Goal: Task Accomplishment & Management: Manage account settings

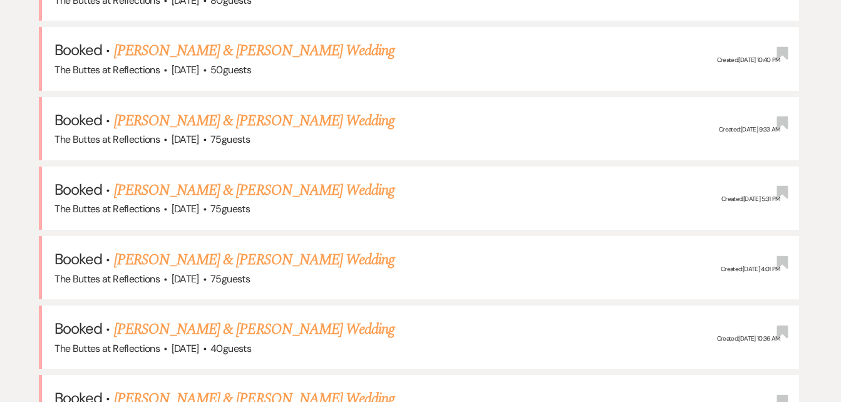
scroll to position [627, 0]
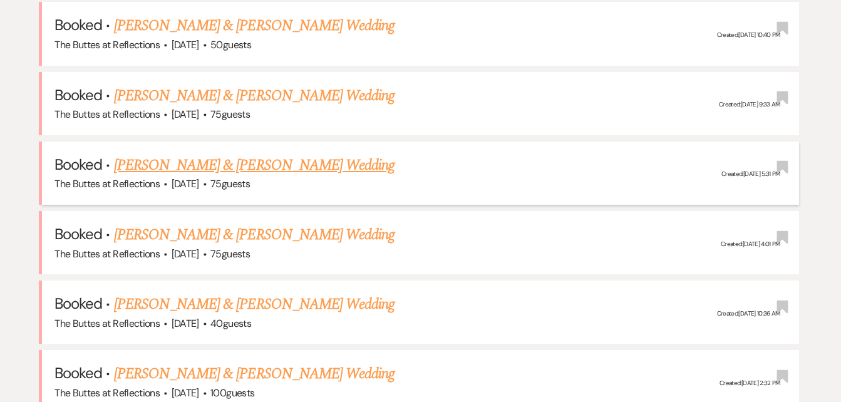
click at [180, 167] on link "[PERSON_NAME] & [PERSON_NAME] Wedding" at bounding box center [254, 165] width 281 height 23
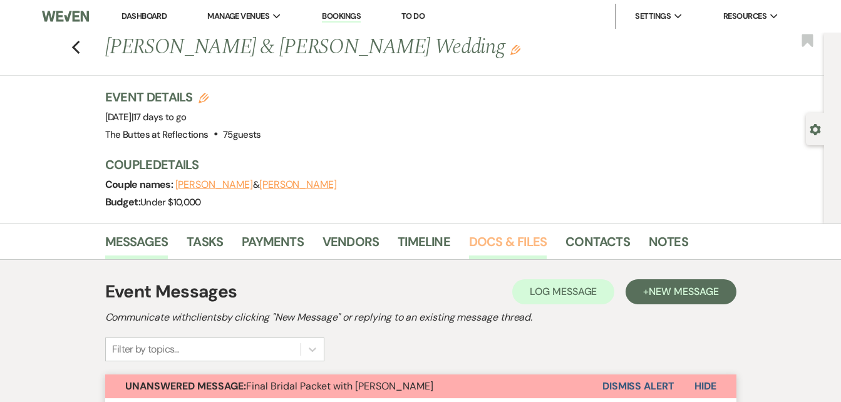
click at [486, 241] on link "Docs & Files" at bounding box center [508, 246] width 78 height 28
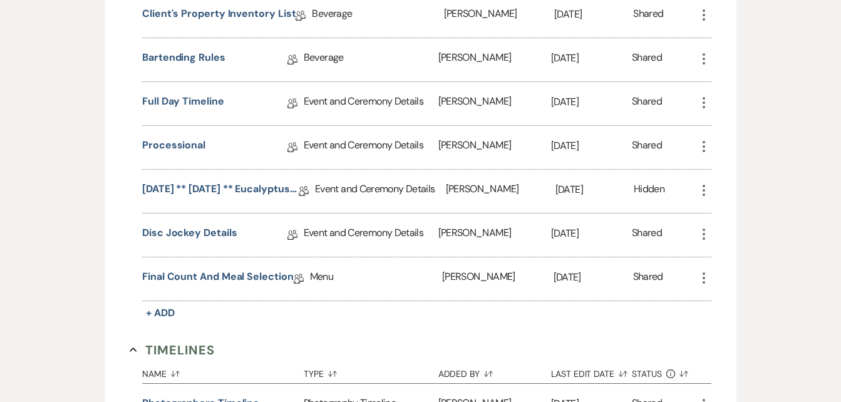
scroll to position [551, 0]
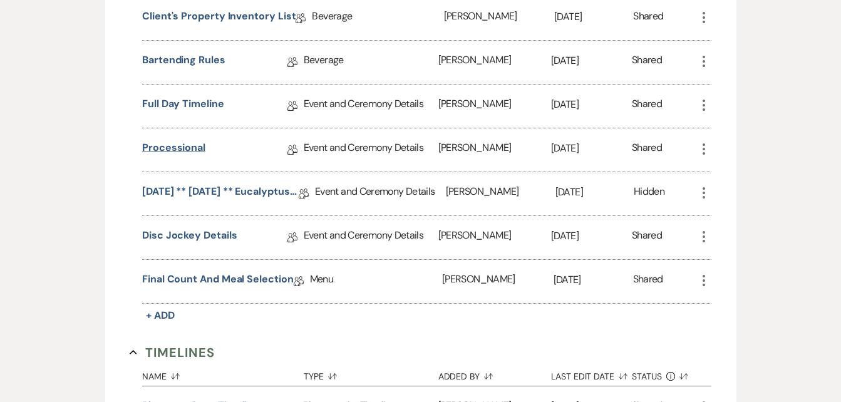
click at [171, 147] on link "Processional" at bounding box center [173, 149] width 63 height 19
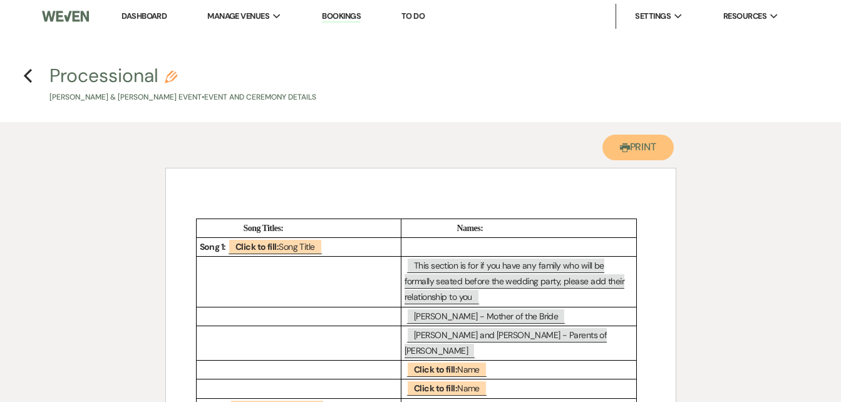
click at [632, 150] on button "Printer Print" at bounding box center [639, 148] width 72 height 26
click at [27, 76] on use "button" at bounding box center [28, 76] width 8 height 14
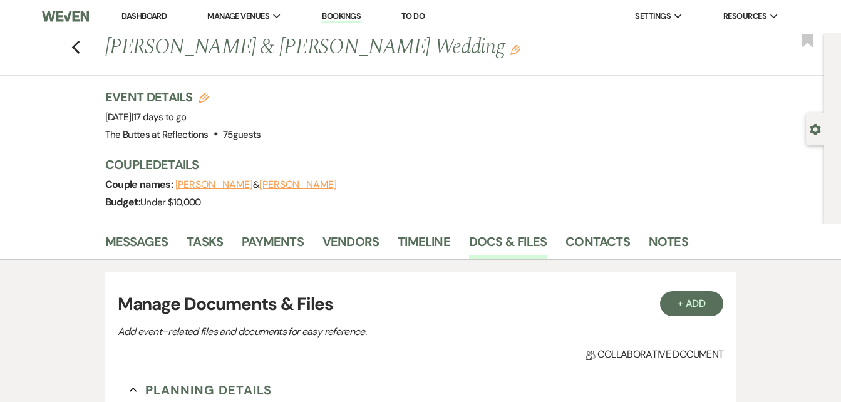
scroll to position [551, 0]
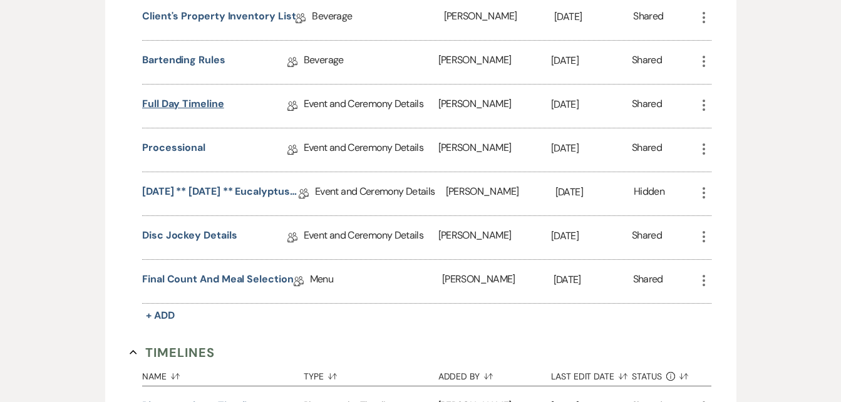
click at [172, 102] on link "Full Day Timeline" at bounding box center [183, 105] width 82 height 19
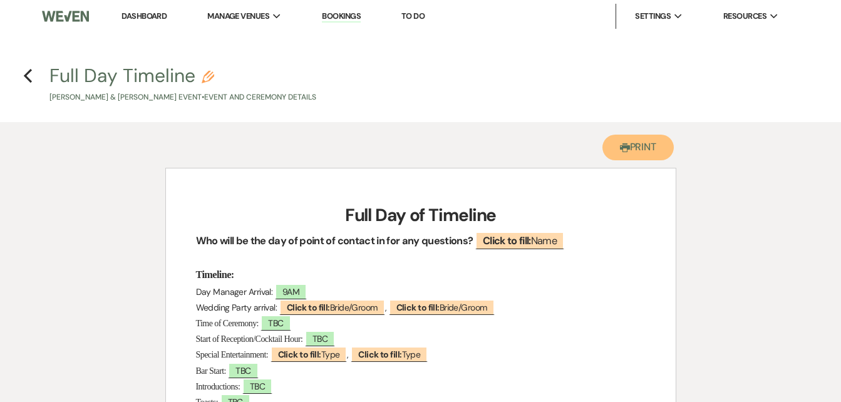
click at [640, 142] on button "Printer Print" at bounding box center [639, 148] width 72 height 26
click at [25, 77] on use "button" at bounding box center [28, 76] width 8 height 14
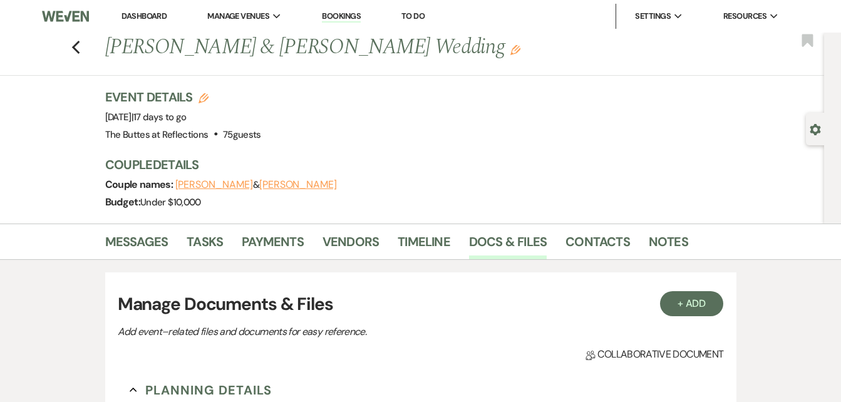
scroll to position [551, 0]
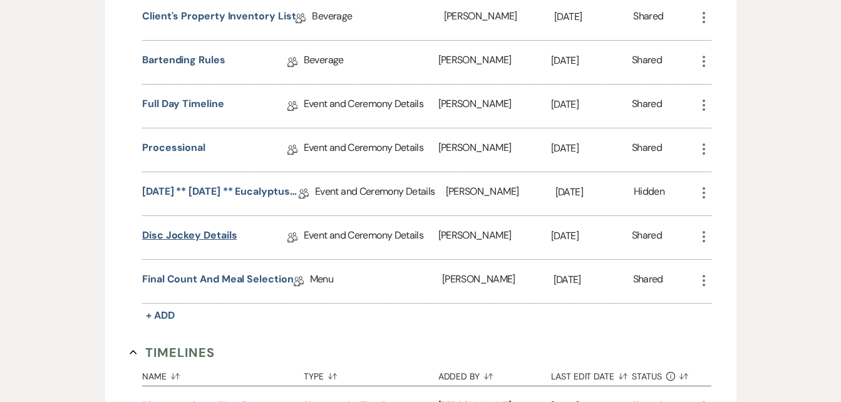
click at [196, 232] on link "Disc Jockey Details" at bounding box center [189, 237] width 95 height 19
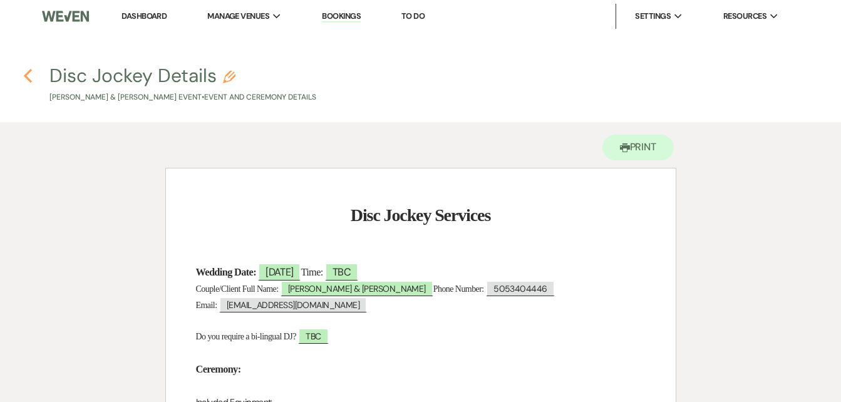
click at [30, 74] on icon "Previous" at bounding box center [27, 75] width 9 height 15
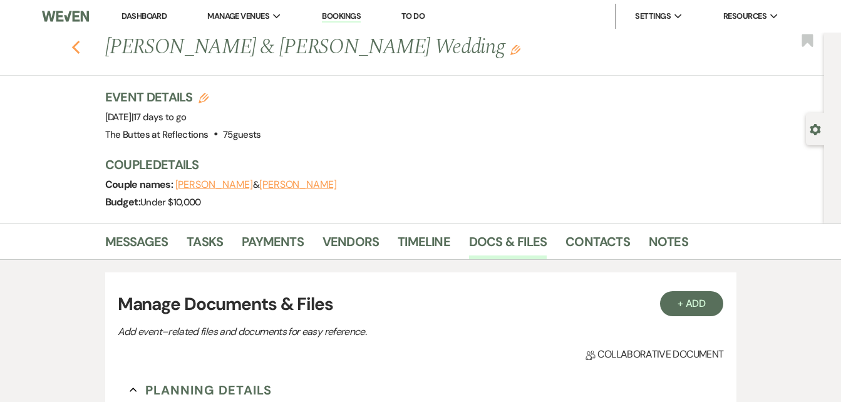
click at [77, 46] on icon "Previous" at bounding box center [75, 47] width 9 height 15
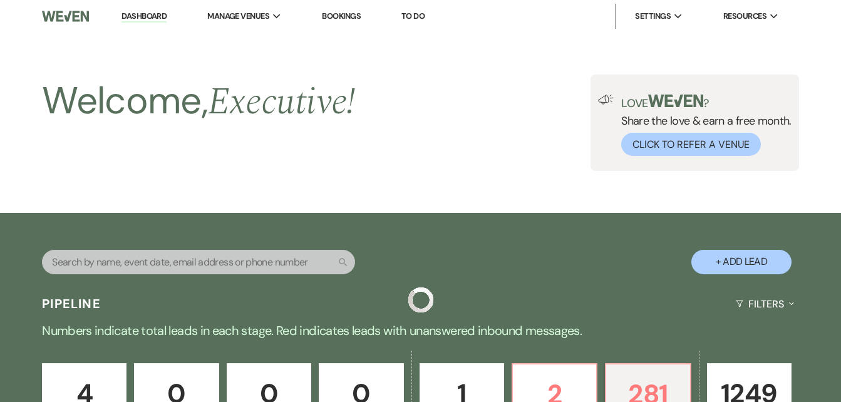
scroll to position [627, 0]
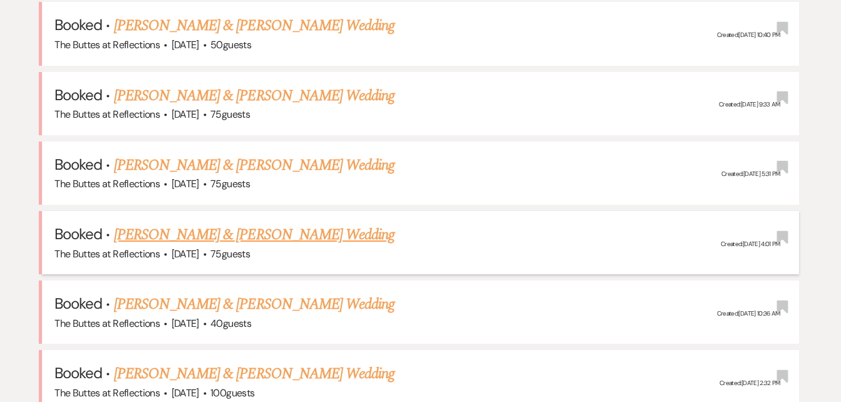
click at [190, 232] on link "[PERSON_NAME] & [PERSON_NAME] Wedding" at bounding box center [254, 235] width 281 height 23
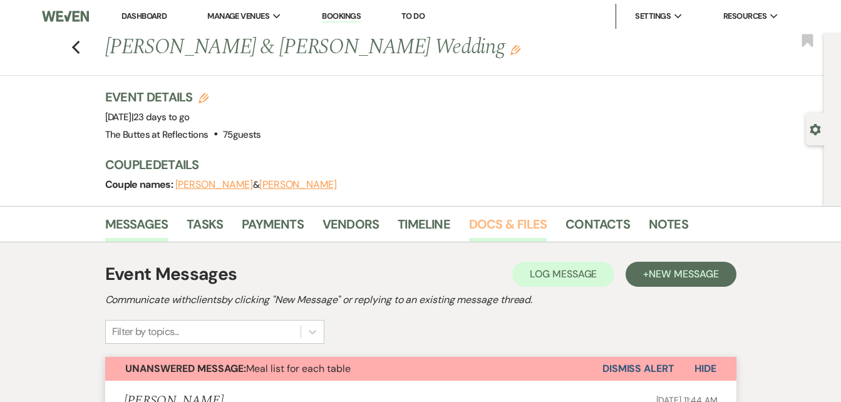
click at [502, 223] on link "Docs & Files" at bounding box center [508, 228] width 78 height 28
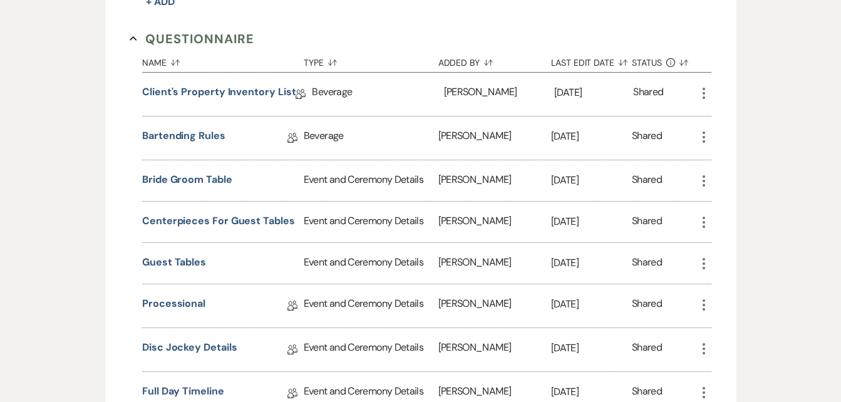
scroll to position [1278, 0]
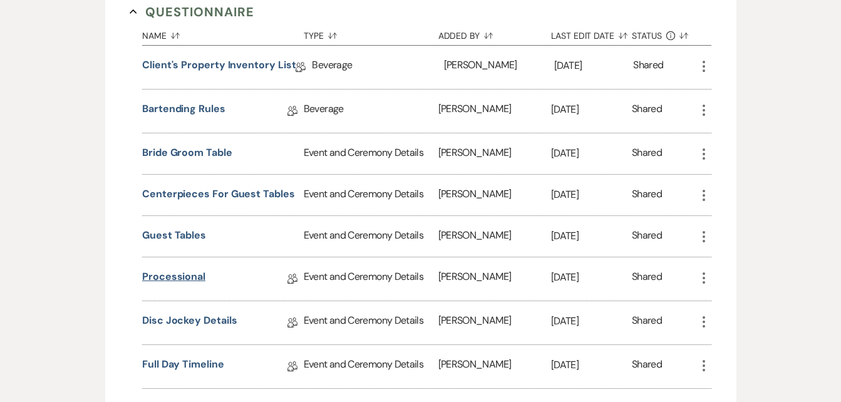
click at [166, 274] on link "Processional" at bounding box center [173, 278] width 63 height 19
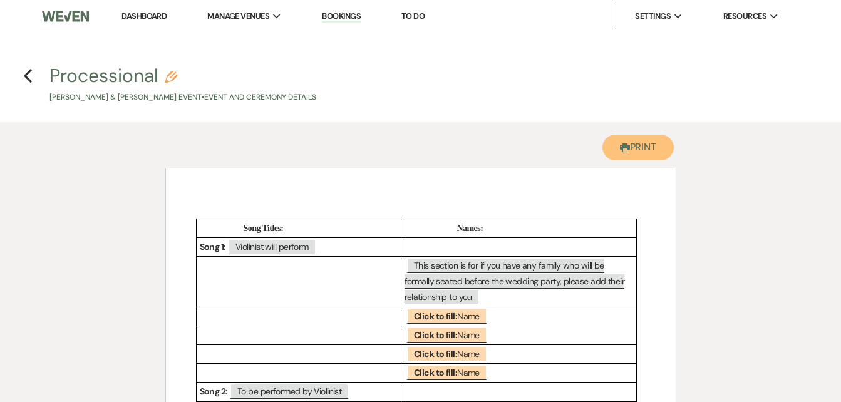
click at [634, 145] on button "Printer Print" at bounding box center [639, 148] width 72 height 26
click at [24, 77] on icon "Previous" at bounding box center [27, 75] width 9 height 15
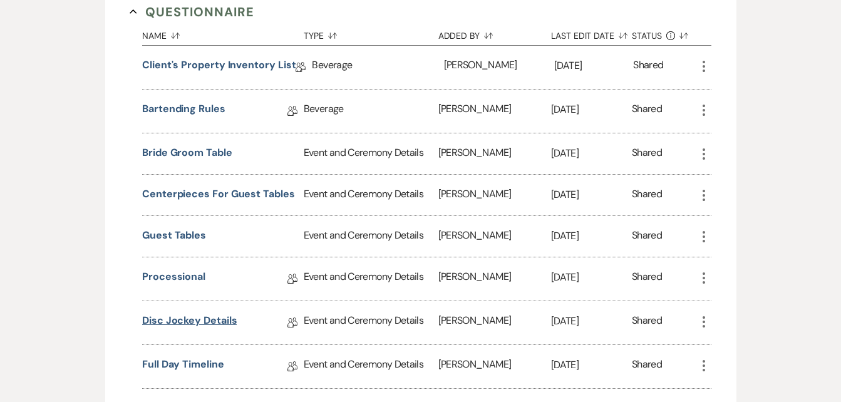
click at [172, 323] on link "Disc Jockey Details" at bounding box center [189, 322] width 95 height 19
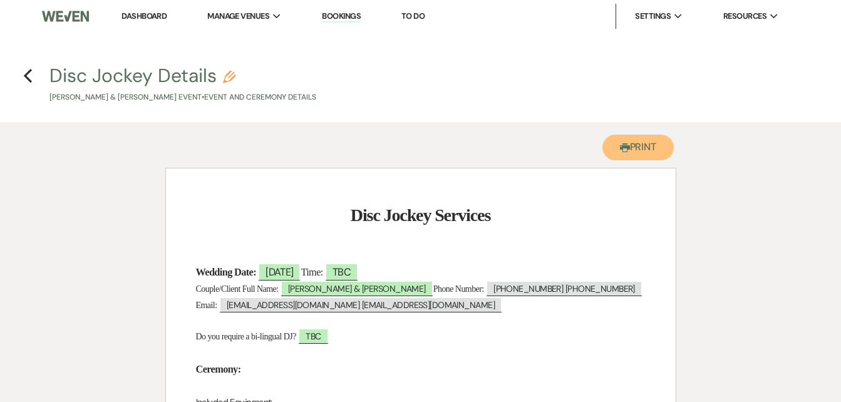
click at [636, 148] on button "Printer Print" at bounding box center [639, 148] width 72 height 26
click at [27, 76] on icon "Previous" at bounding box center [27, 75] width 9 height 15
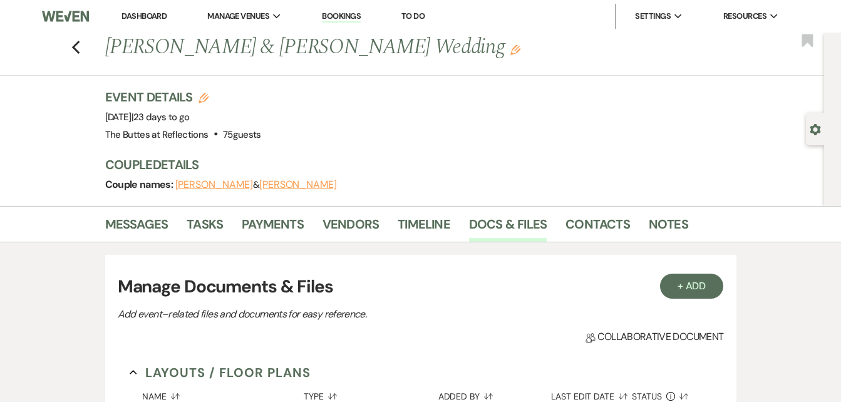
scroll to position [1278, 0]
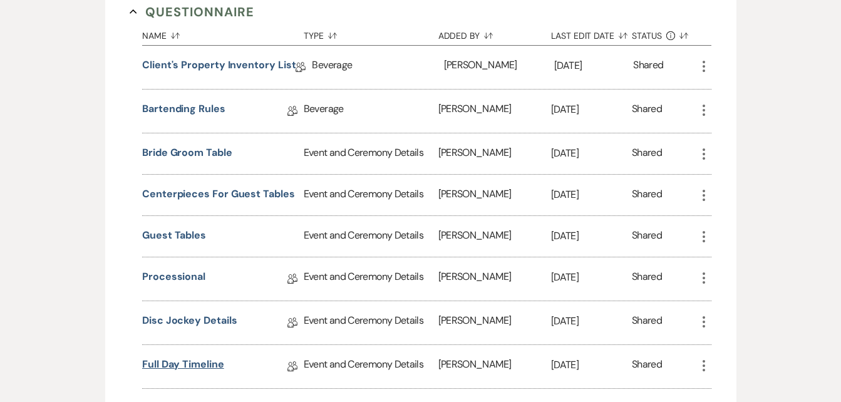
click at [194, 367] on link "Full Day Timeline" at bounding box center [183, 366] width 82 height 19
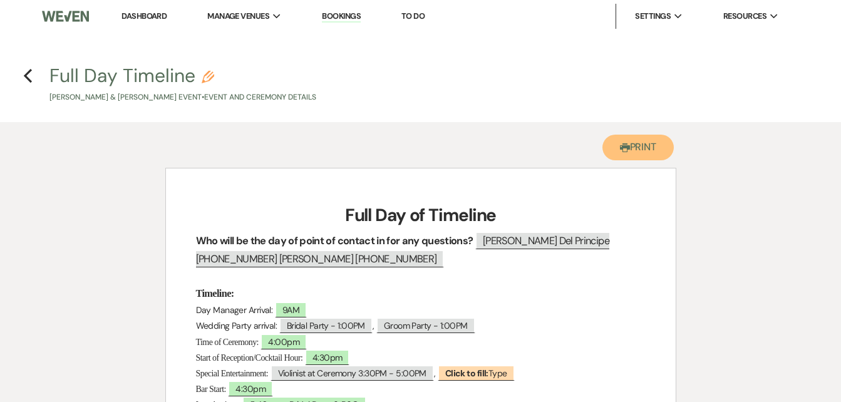
click at [648, 147] on button "Printer Print" at bounding box center [639, 148] width 72 height 26
click at [26, 76] on use "button" at bounding box center [28, 76] width 8 height 14
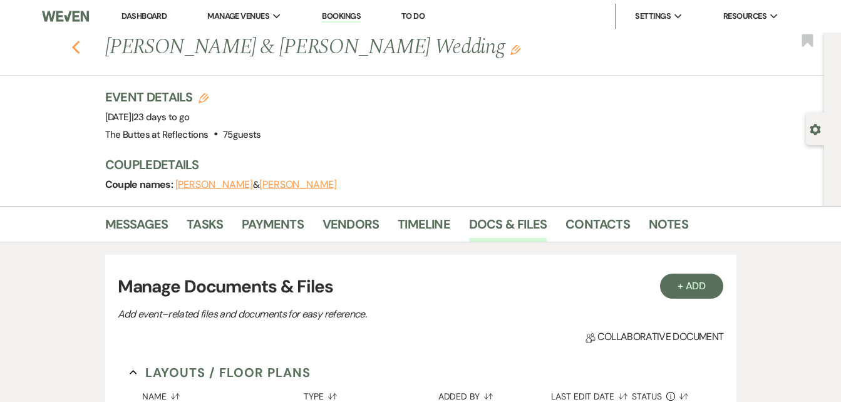
click at [81, 49] on icon "Previous" at bounding box center [75, 47] width 9 height 15
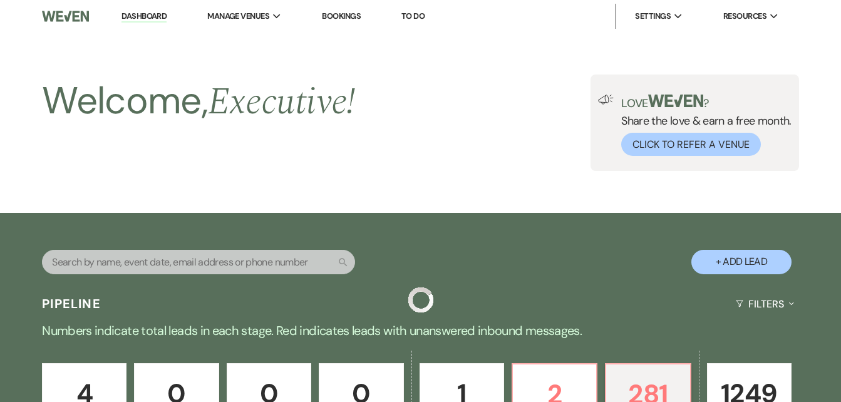
scroll to position [627, 0]
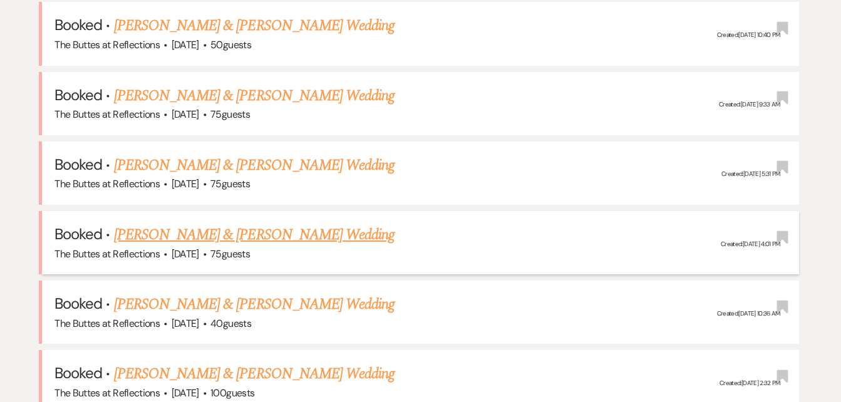
click at [191, 237] on link "[PERSON_NAME] & [PERSON_NAME] Wedding" at bounding box center [254, 235] width 281 height 23
click at [184, 303] on link "[PERSON_NAME] & [PERSON_NAME] Wedding" at bounding box center [254, 304] width 281 height 23
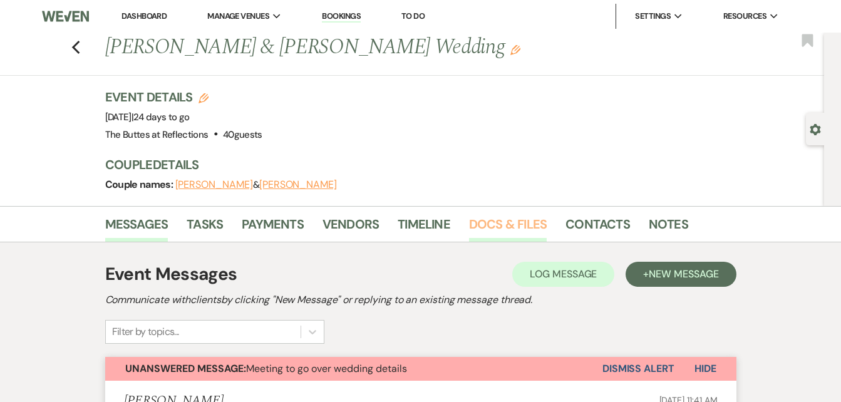
click at [506, 225] on link "Docs & Files" at bounding box center [508, 228] width 78 height 28
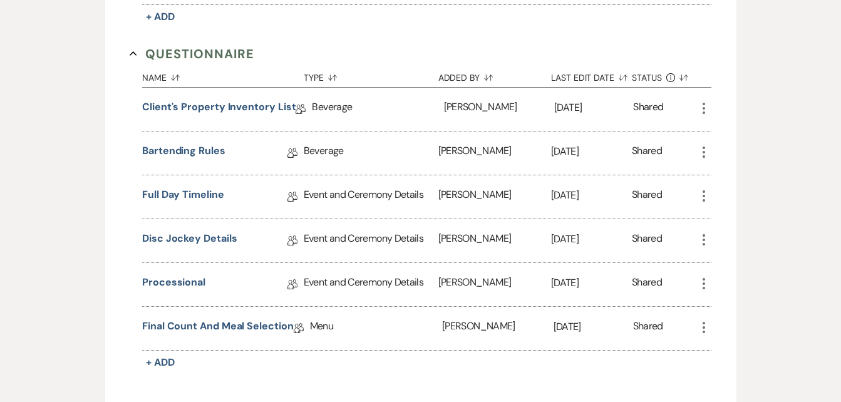
scroll to position [627, 0]
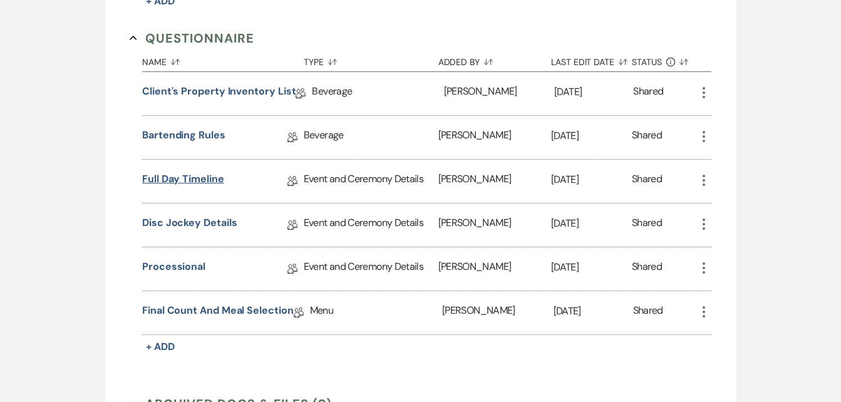
click at [175, 175] on link "Full Day Timeline" at bounding box center [183, 181] width 82 height 19
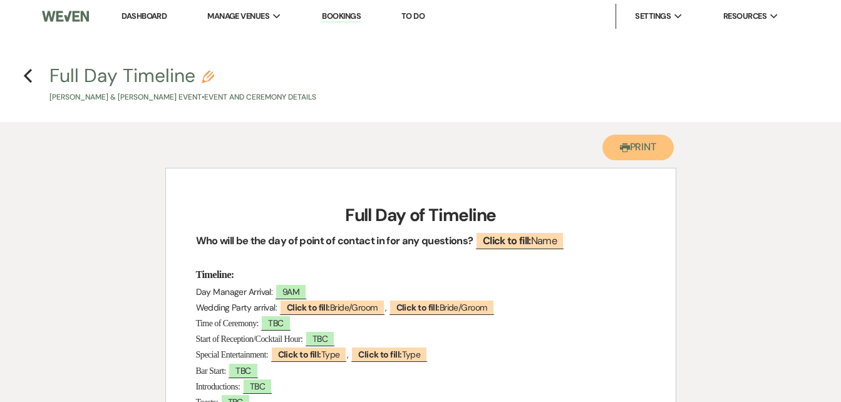
click at [638, 147] on button "Printer Print" at bounding box center [639, 148] width 72 height 26
click at [28, 76] on icon "Previous" at bounding box center [27, 75] width 9 height 15
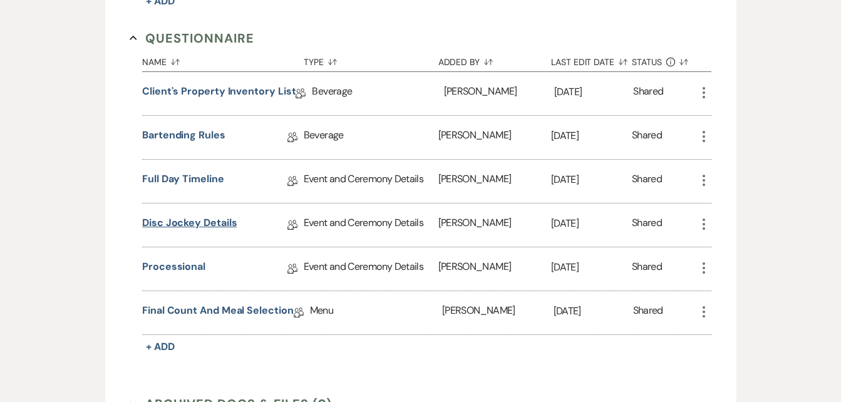
click at [184, 221] on link "Disc Jockey Details" at bounding box center [189, 225] width 95 height 19
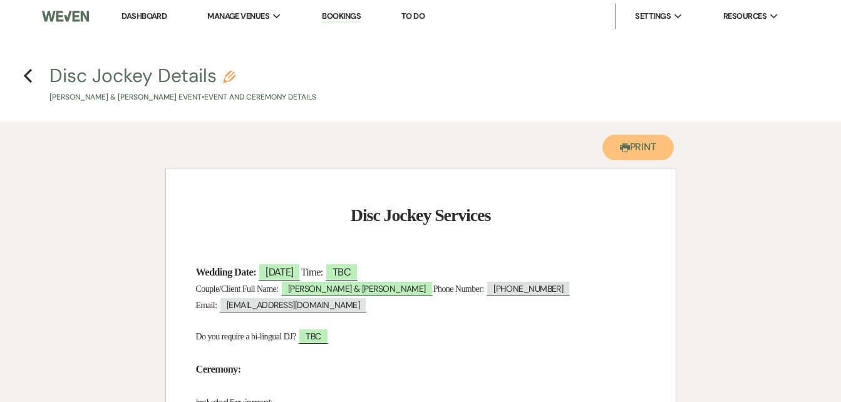
click at [627, 143] on icon "Printer" at bounding box center [625, 148] width 10 height 10
click at [27, 77] on use "button" at bounding box center [28, 76] width 8 height 14
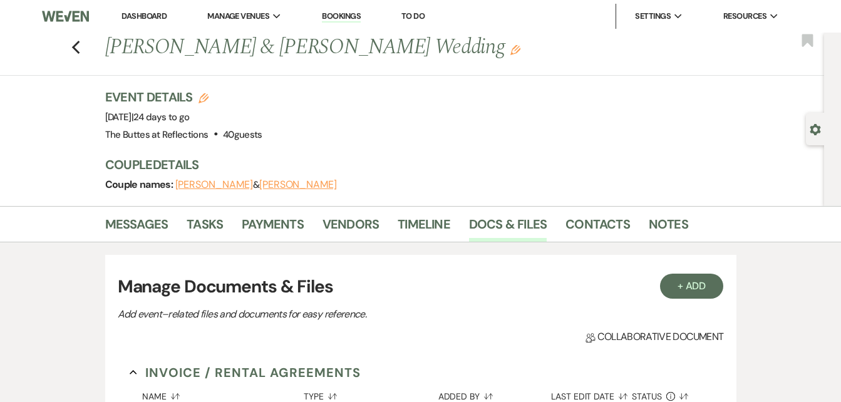
scroll to position [627, 0]
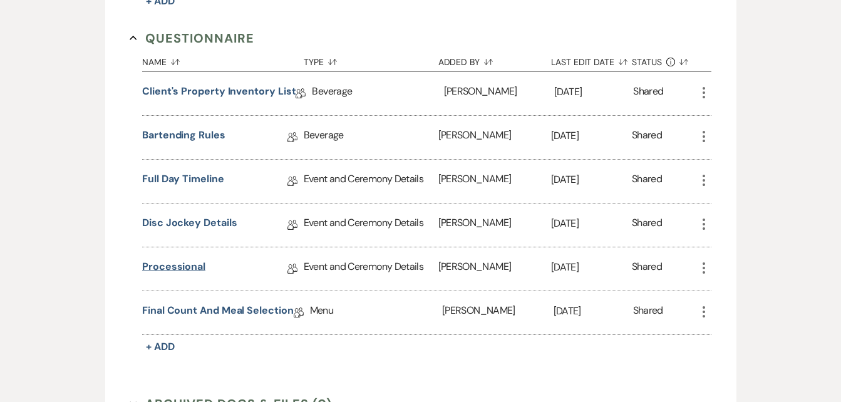
click at [174, 265] on link "Processional" at bounding box center [173, 268] width 63 height 19
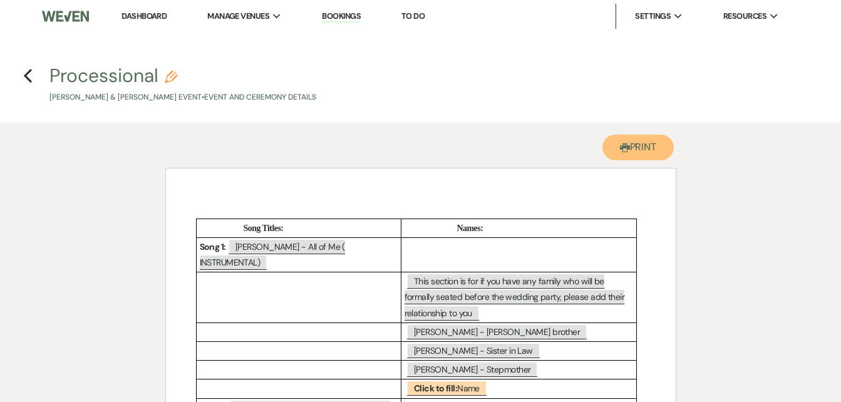
click at [642, 147] on button "Printer Print" at bounding box center [639, 148] width 72 height 26
click at [24, 76] on use "button" at bounding box center [28, 76] width 8 height 14
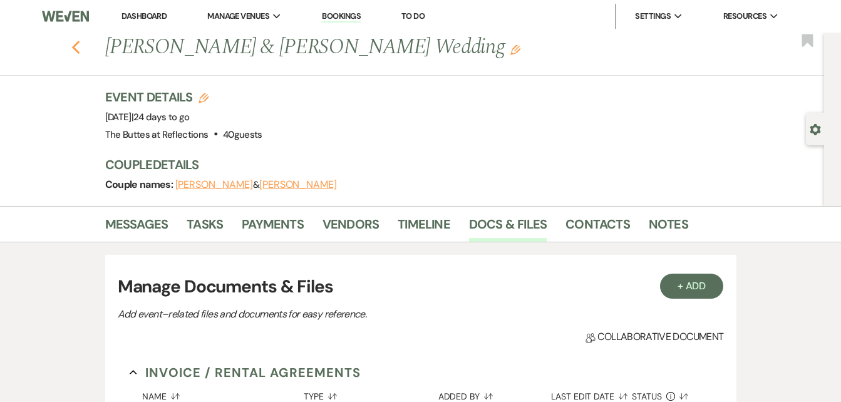
click at [81, 44] on icon "Previous" at bounding box center [75, 47] width 9 height 15
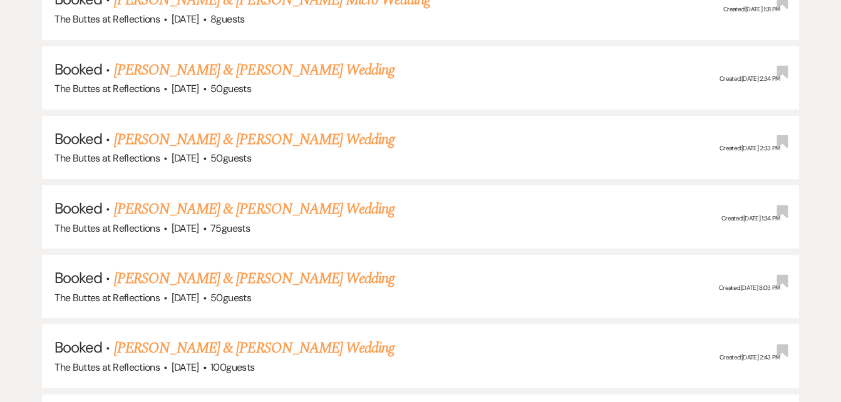
scroll to position [1804, 0]
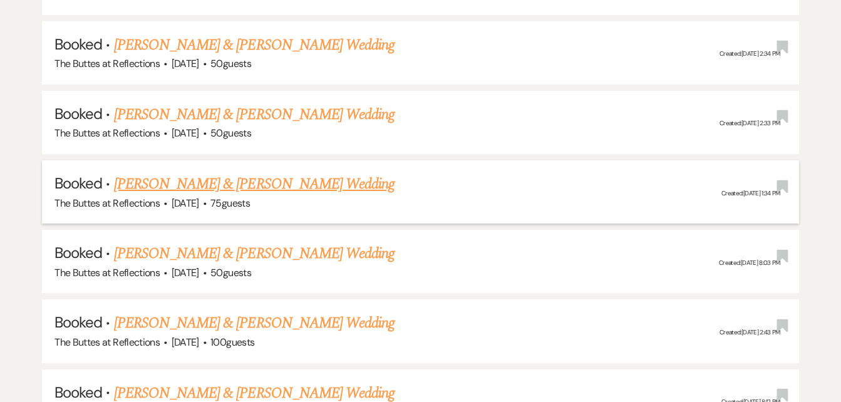
click at [202, 184] on link "[PERSON_NAME] & [PERSON_NAME] Wedding" at bounding box center [254, 184] width 281 height 23
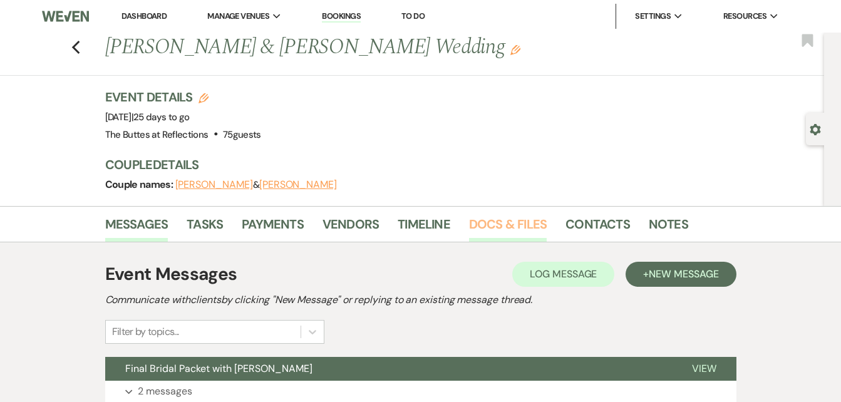
click at [521, 223] on link "Docs & Files" at bounding box center [508, 228] width 78 height 28
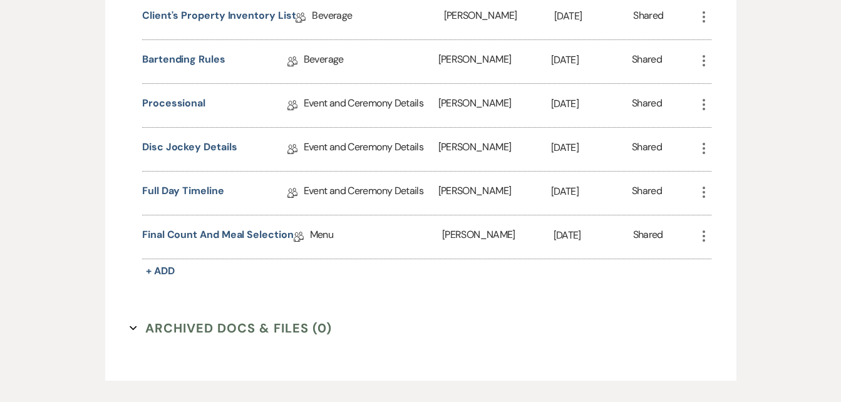
scroll to position [852, 0]
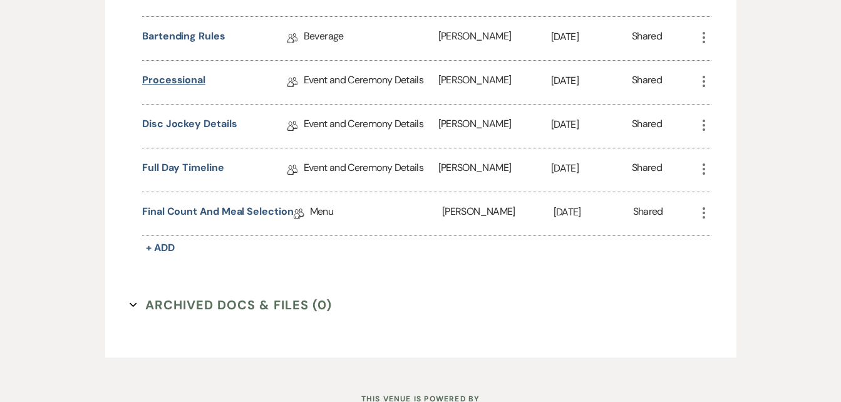
click at [157, 80] on link "Processional" at bounding box center [173, 82] width 63 height 19
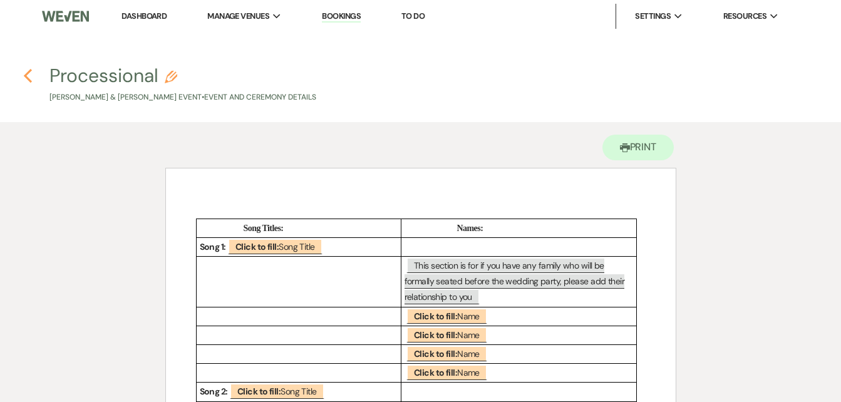
click at [26, 76] on use "button" at bounding box center [28, 76] width 8 height 14
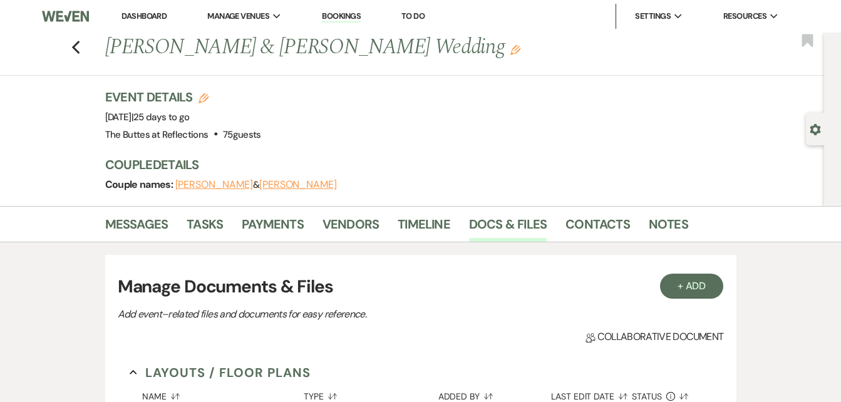
scroll to position [852, 0]
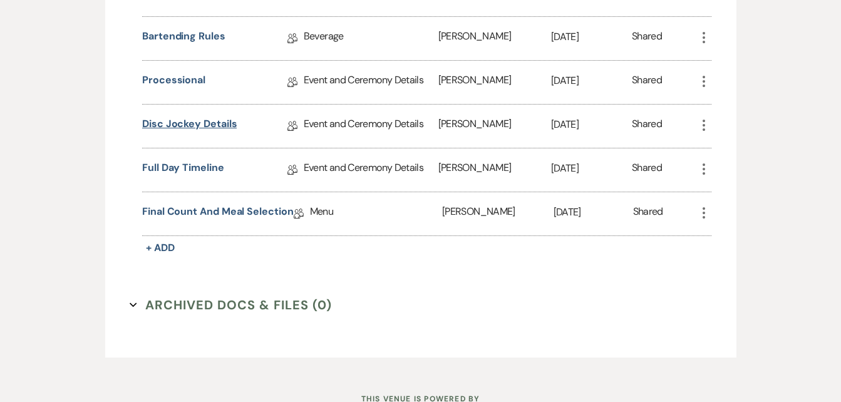
click at [173, 125] on link "Disc Jockey Details" at bounding box center [189, 126] width 95 height 19
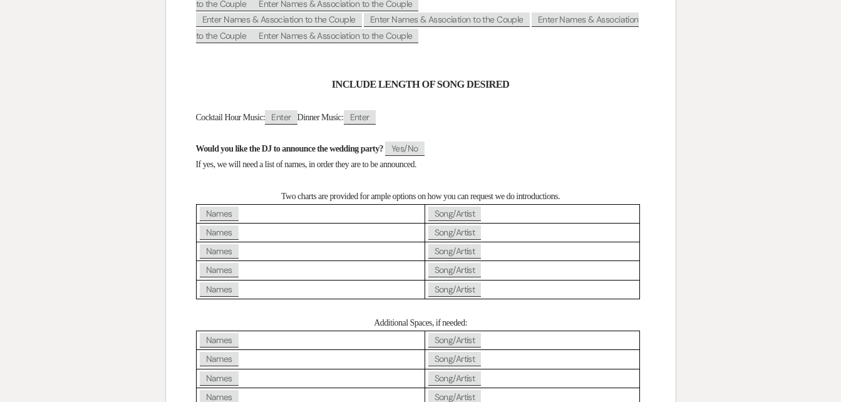
scroll to position [1028, 0]
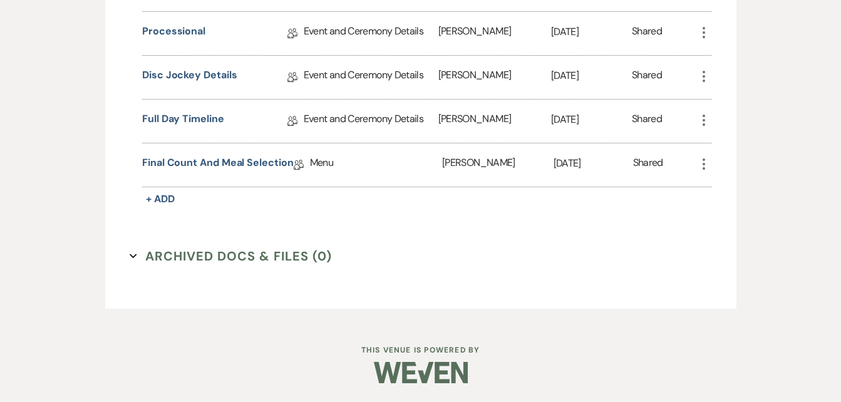
scroll to position [852, 0]
